Goal: Information Seeking & Learning: Learn about a topic

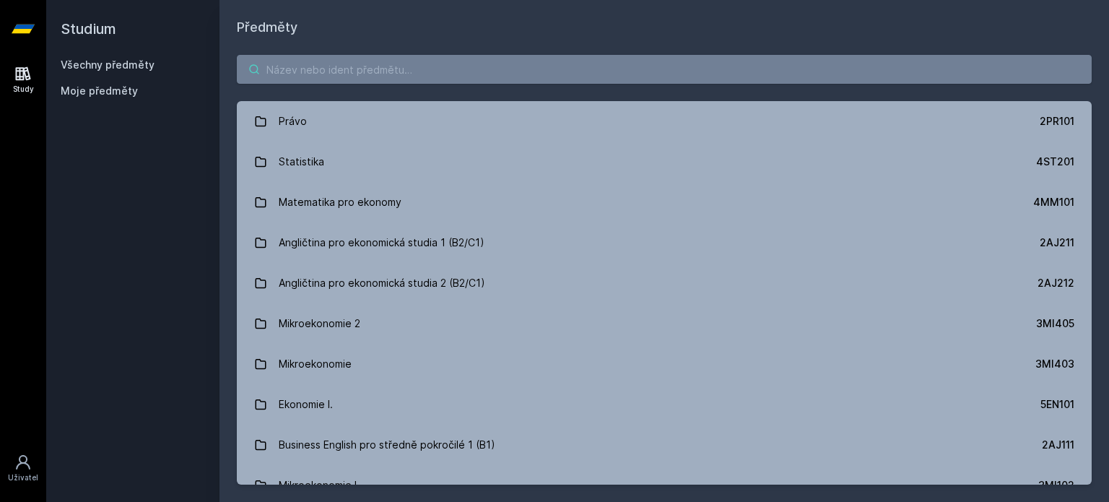
click at [340, 66] on input "search" at bounding box center [664, 69] width 855 height 29
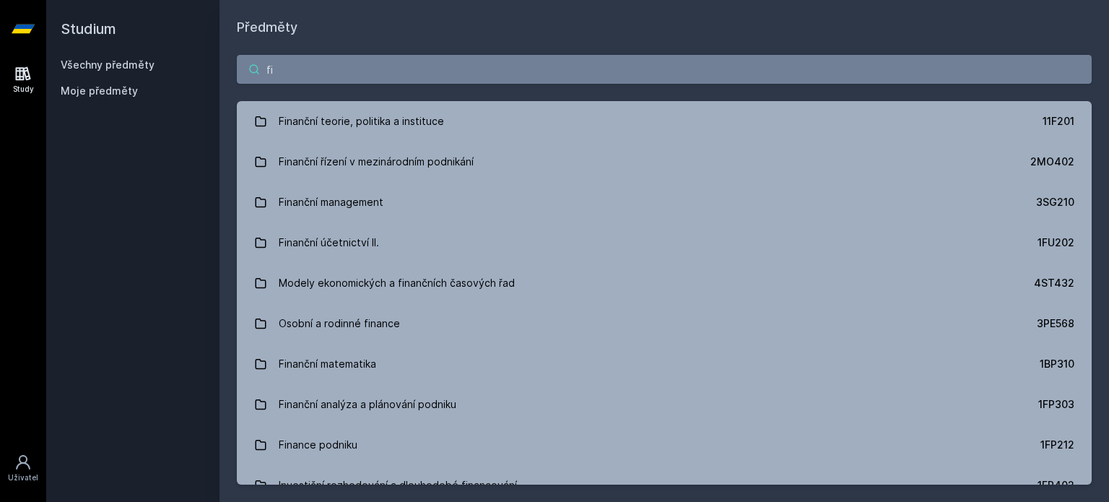
type input "f"
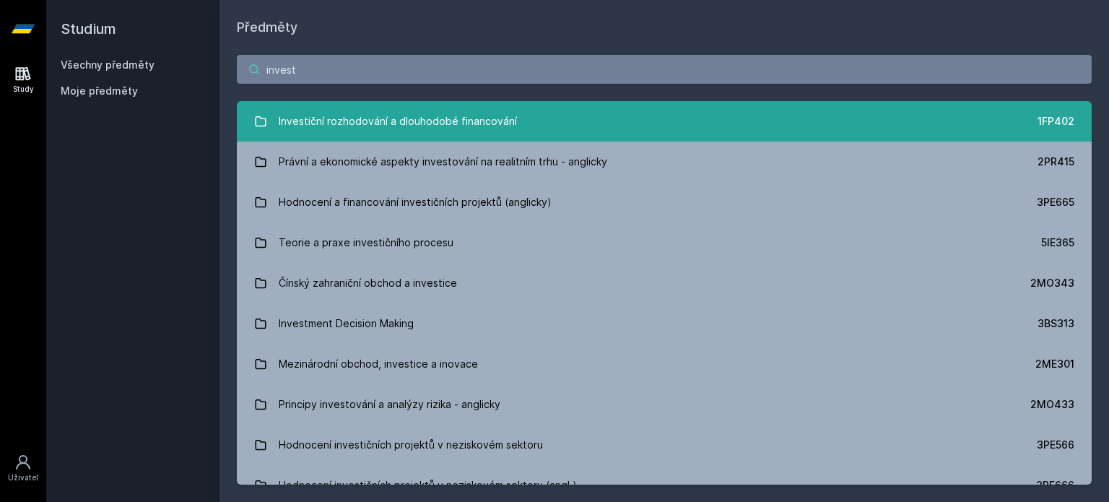
type input "invest"
click at [439, 115] on div "Investiční rozhodování a dlouhodobé financování" at bounding box center [398, 121] width 238 height 29
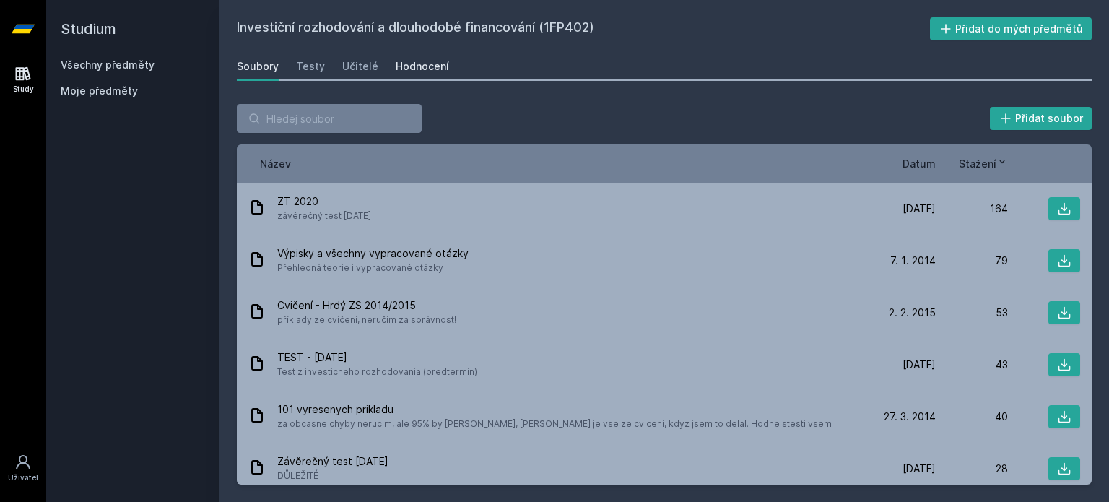
click at [396, 61] on div "Hodnocení" at bounding box center [422, 66] width 53 height 14
